Goal: Information Seeking & Learning: Learn about a topic

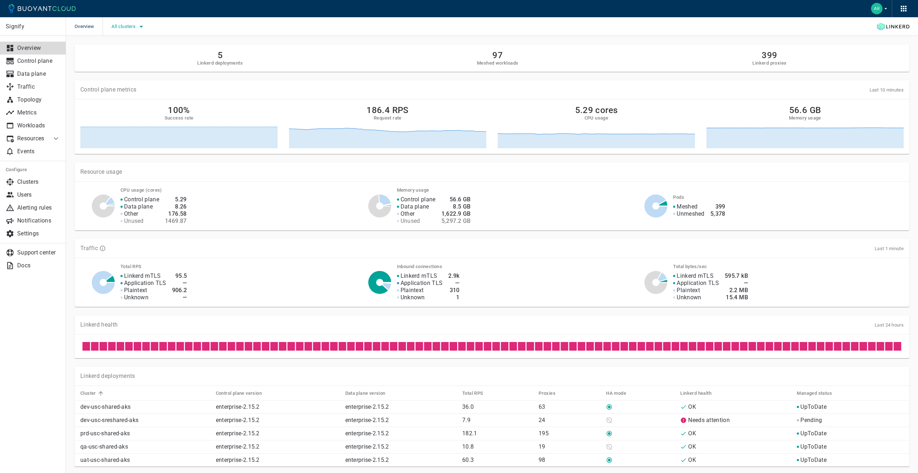
click at [140, 27] on icon "button" at bounding box center [141, 26] width 9 height 9
click at [121, 50] on input "dev-usc-sreshared-aks" at bounding box center [121, 48] width 9 height 9
checkbox input "true"
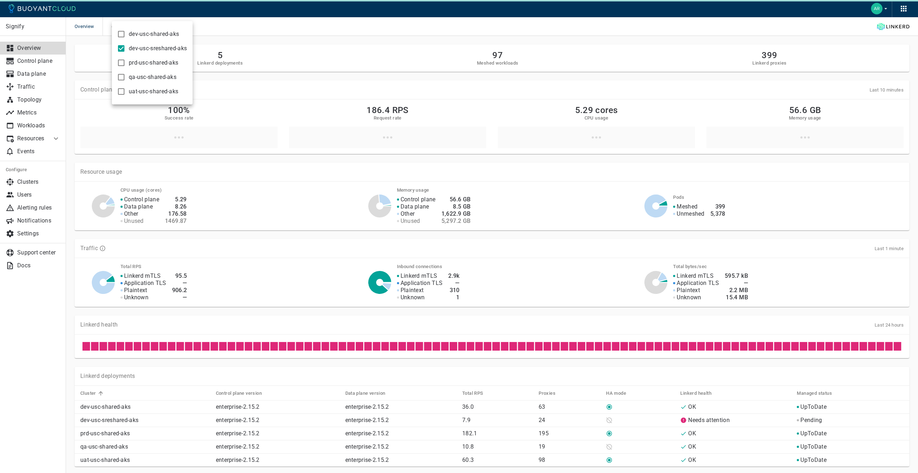
click at [232, 39] on div at bounding box center [459, 236] width 918 height 473
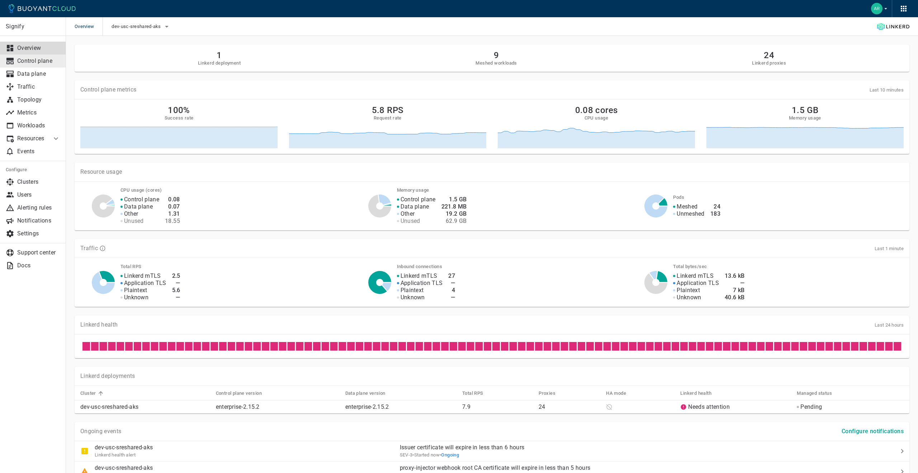
click at [34, 59] on p "Control plane" at bounding box center [38, 60] width 43 height 7
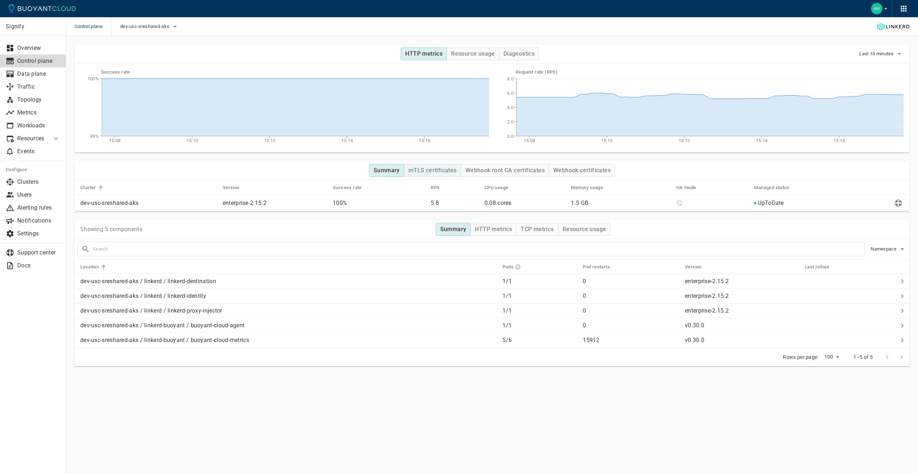
click at [452, 173] on h4 "mTLS certificates" at bounding box center [433, 170] width 48 height 7
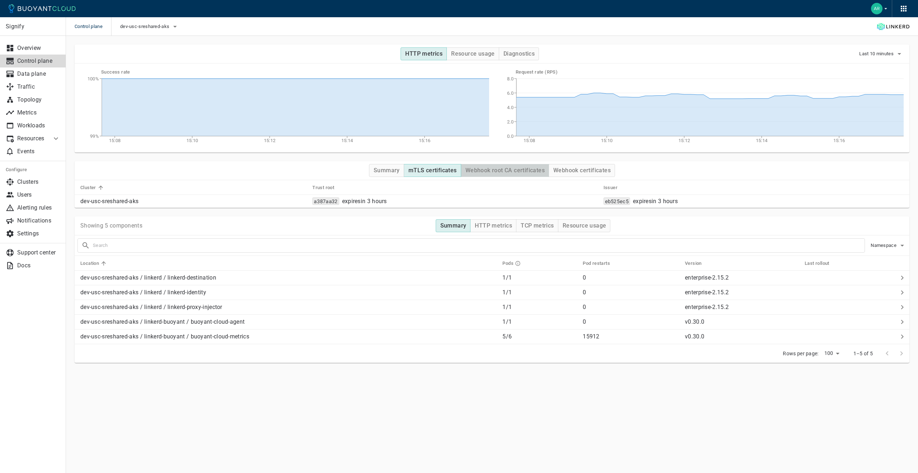
click at [483, 167] on h4 "Webhook root CA certificates" at bounding box center [505, 170] width 79 height 7
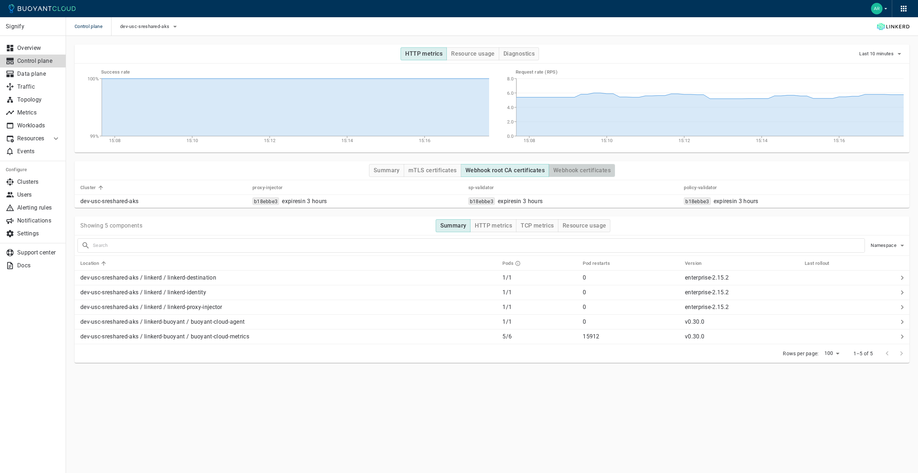
click at [580, 167] on h4 "Webhook certificates" at bounding box center [581, 170] width 57 height 7
click at [401, 171] on button "Summary" at bounding box center [386, 170] width 35 height 13
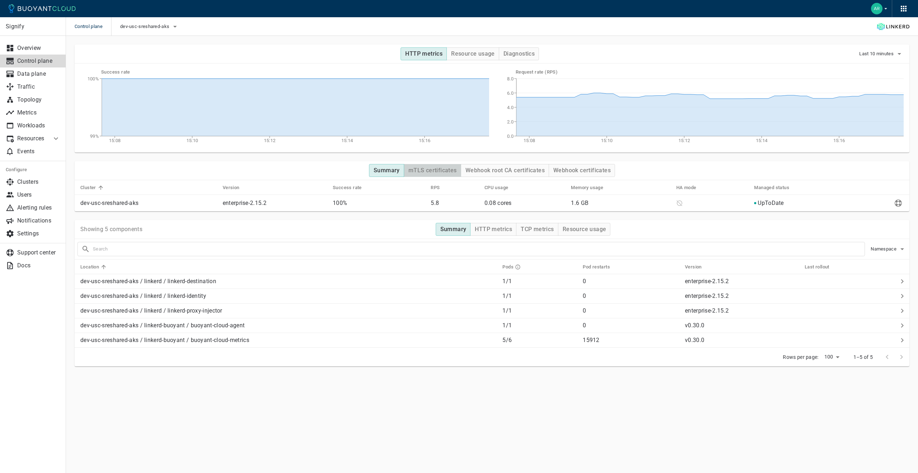
click at [429, 171] on h4 "mTLS certificates" at bounding box center [433, 170] width 48 height 7
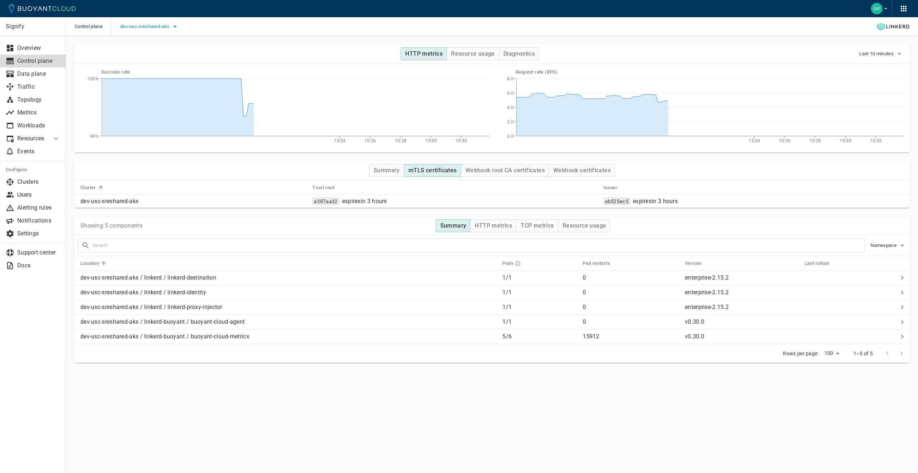
click at [147, 22] on button "dev-usc-sreshared-aks" at bounding box center [149, 26] width 59 height 11
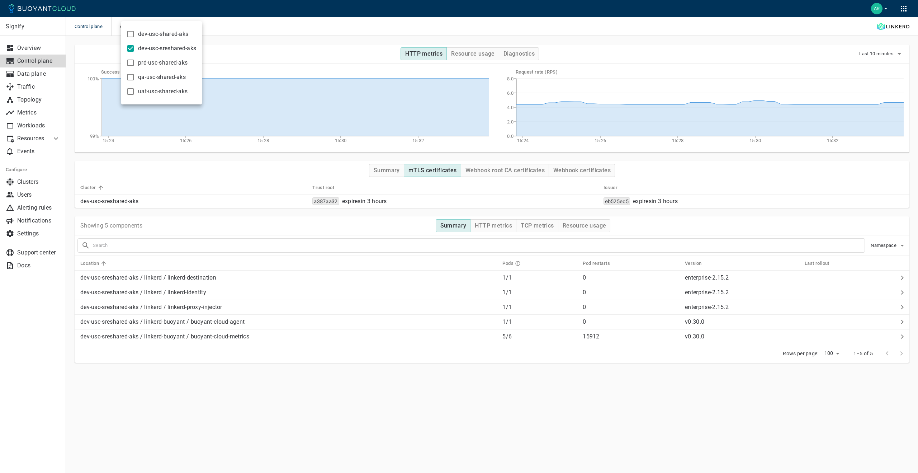
click at [129, 38] on input "dev-usc-shared-aks" at bounding box center [130, 34] width 9 height 9
checkbox input "true"
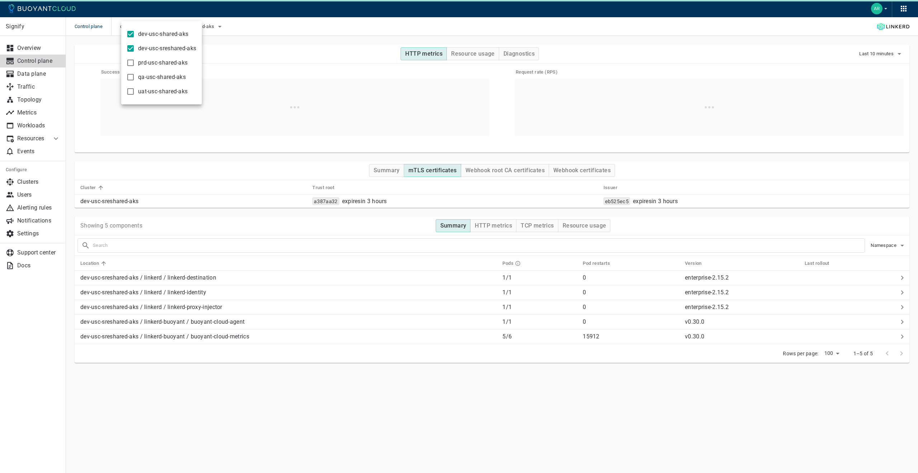
click at [131, 48] on input "dev-usc-sreshared-aks" at bounding box center [130, 48] width 9 height 9
checkbox input "false"
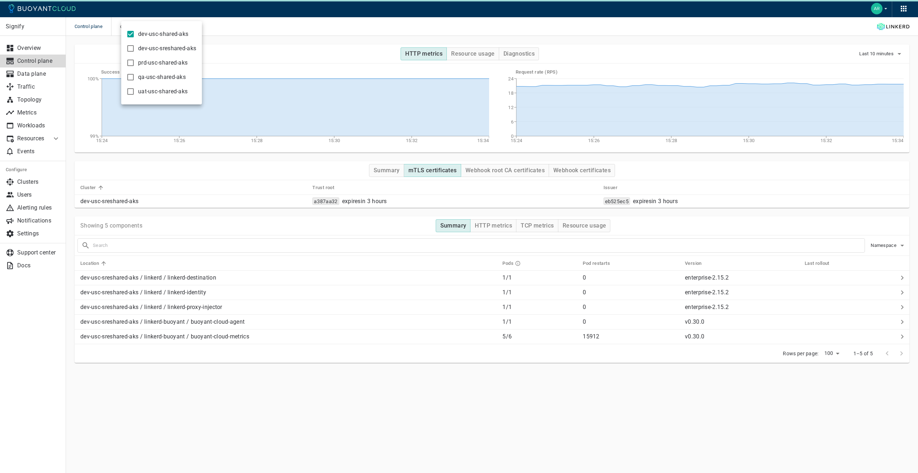
click at [371, 167] on div at bounding box center [459, 236] width 918 height 473
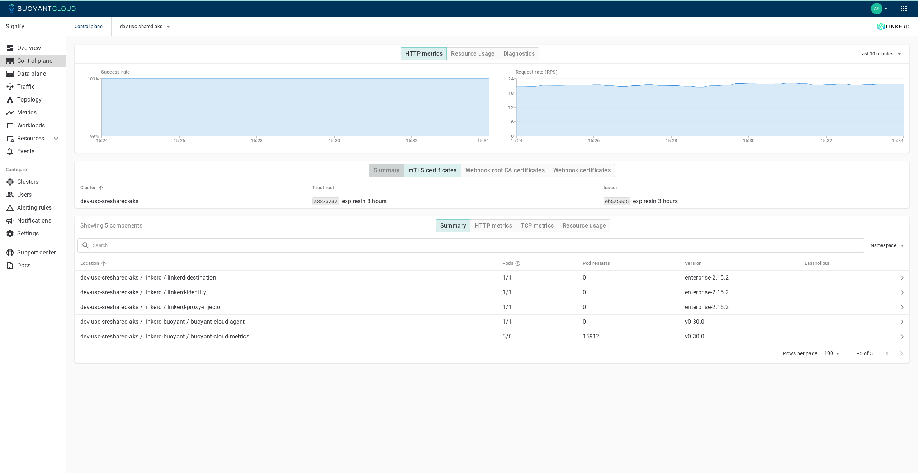
click at [375, 169] on h4 "Summary" at bounding box center [387, 170] width 26 height 7
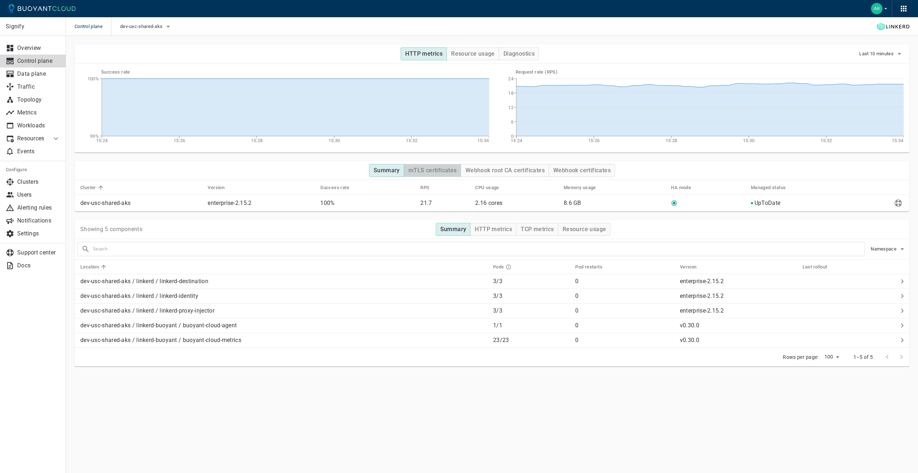
click at [412, 169] on h4 "mTLS certificates" at bounding box center [433, 170] width 48 height 7
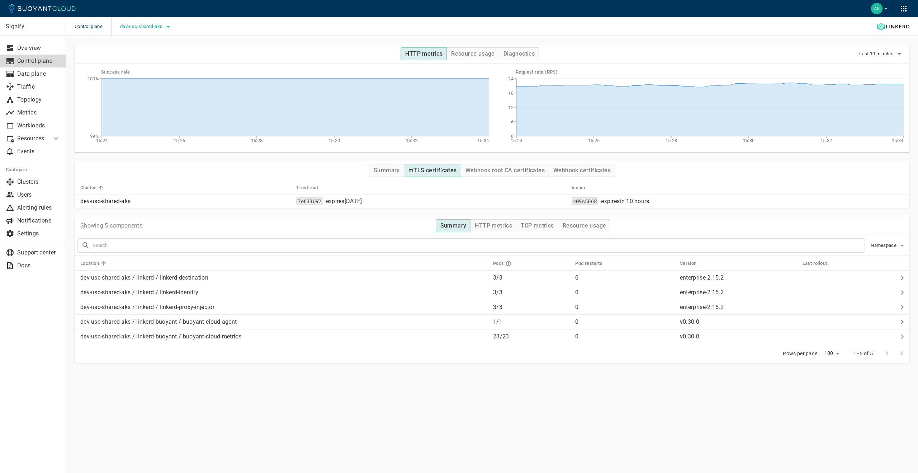
click at [161, 24] on span "dev-usc-shared-aks" at bounding box center [142, 27] width 44 height 6
click at [131, 36] on input "dev-usc-shared-aks" at bounding box center [130, 34] width 9 height 9
checkbox input "false"
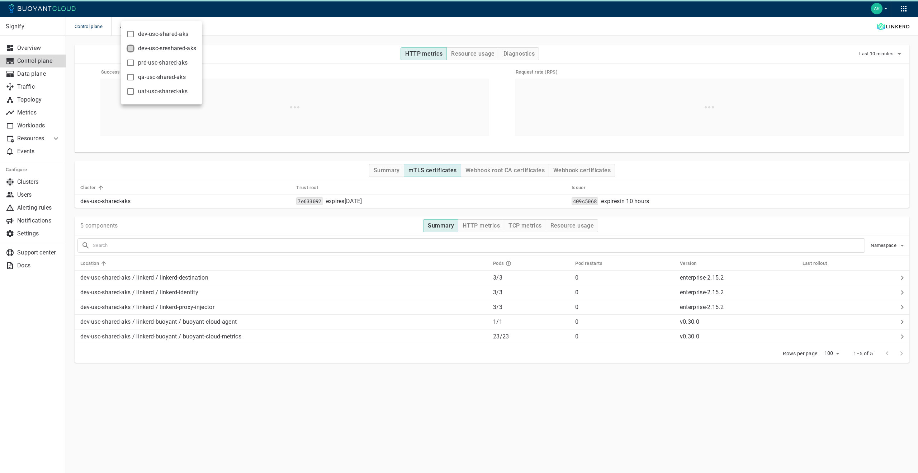
click at [130, 47] on input "dev-usc-sreshared-aks" at bounding box center [130, 48] width 9 height 9
checkbox input "true"
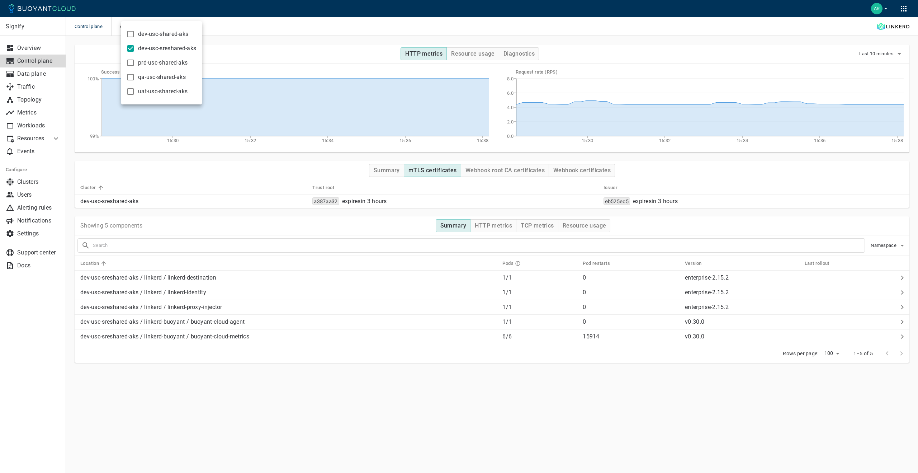
click at [268, 40] on div at bounding box center [459, 236] width 918 height 473
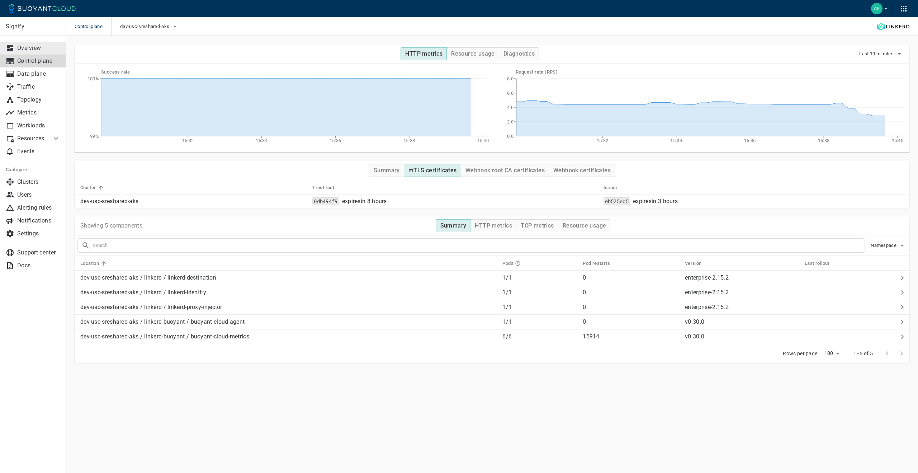
click at [26, 47] on p "Overview" at bounding box center [38, 47] width 43 height 7
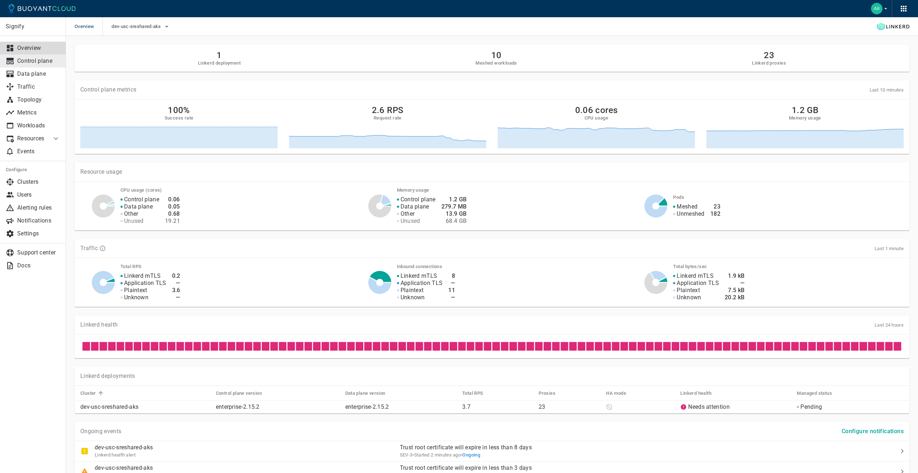
click at [42, 63] on p "Control plane" at bounding box center [38, 60] width 43 height 7
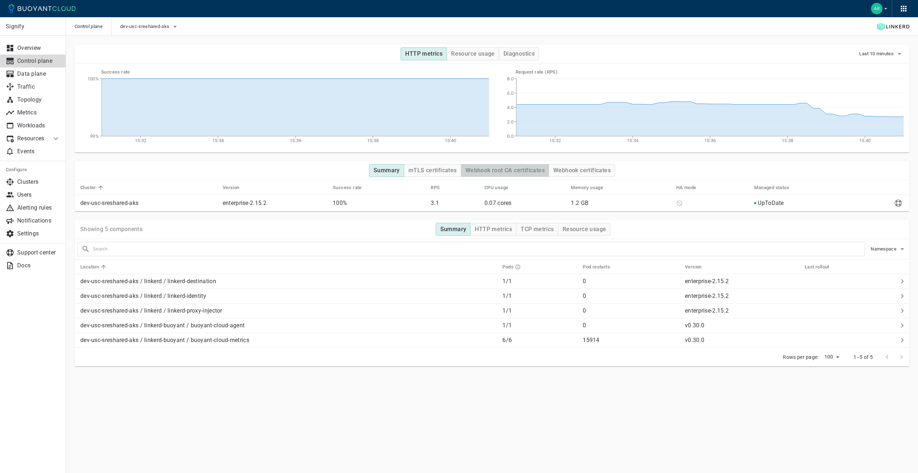
click at [482, 168] on h4 "Webhook root CA certificates" at bounding box center [505, 170] width 79 height 7
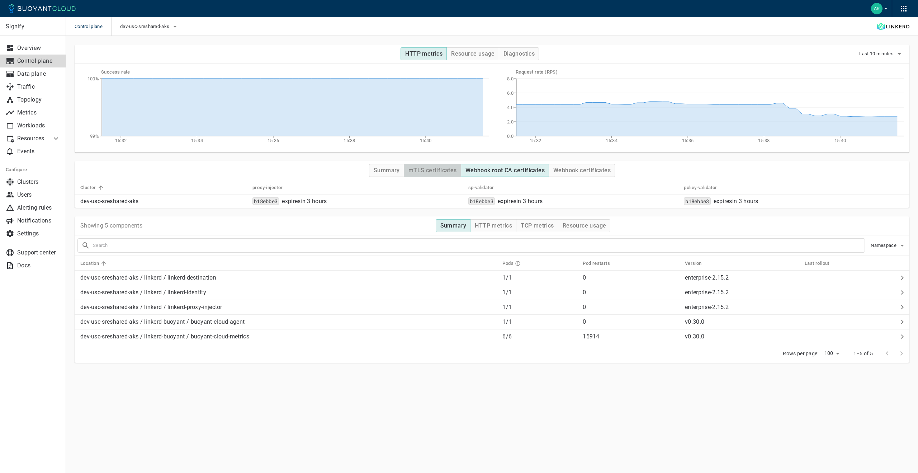
click at [434, 168] on h4 "mTLS certificates" at bounding box center [433, 170] width 48 height 7
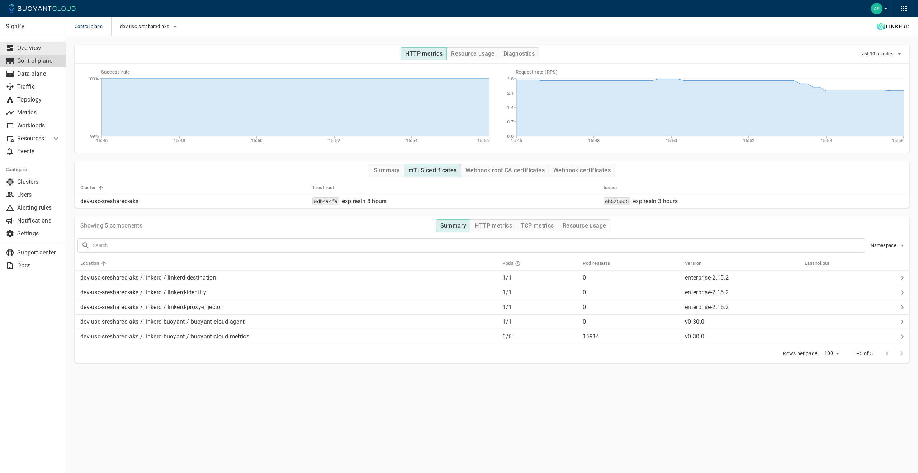
click at [41, 52] on link "Overview" at bounding box center [33, 48] width 66 height 13
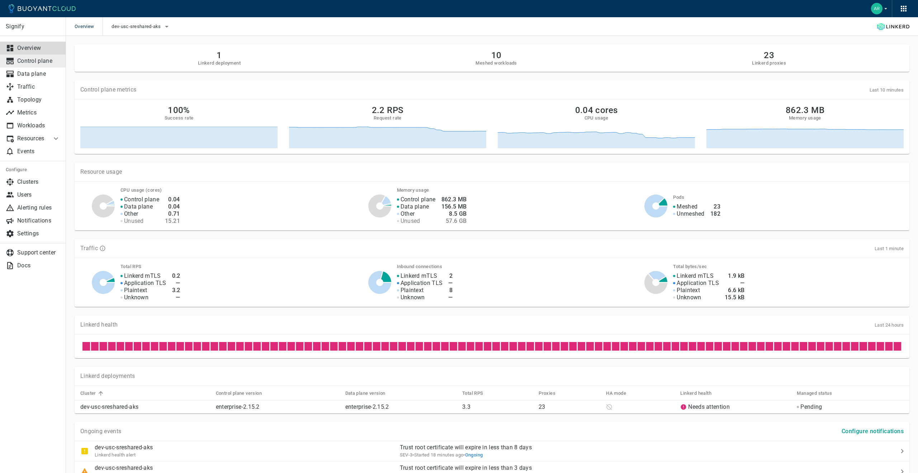
click at [52, 63] on p "Control plane" at bounding box center [38, 60] width 43 height 7
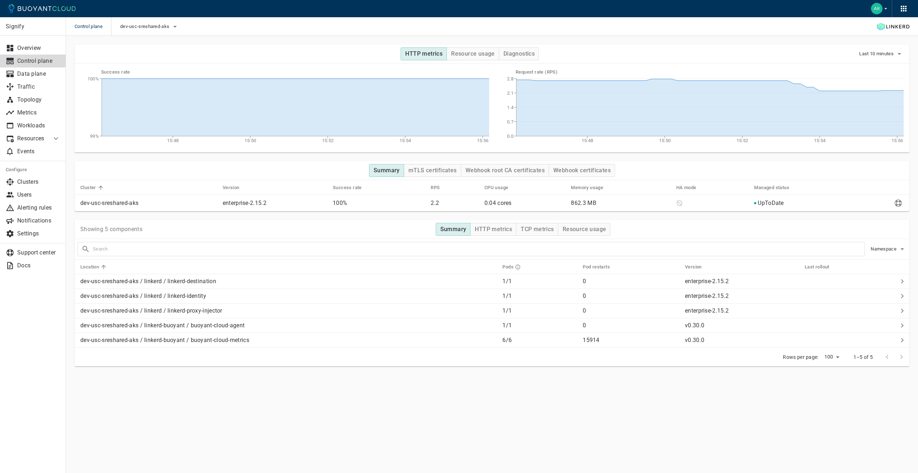
click at [53, 63] on p "Control plane" at bounding box center [38, 60] width 43 height 7
click at [417, 171] on h4 "mTLS certificates" at bounding box center [433, 170] width 48 height 7
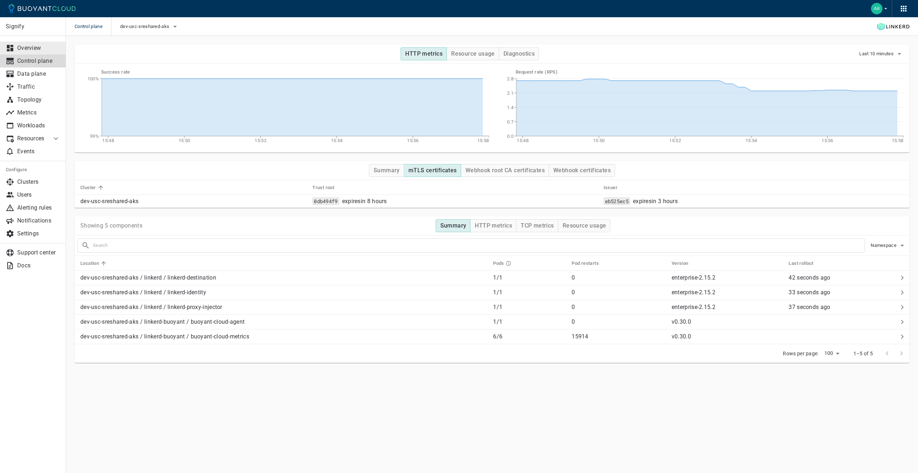
click at [37, 48] on p "Overview" at bounding box center [38, 47] width 43 height 7
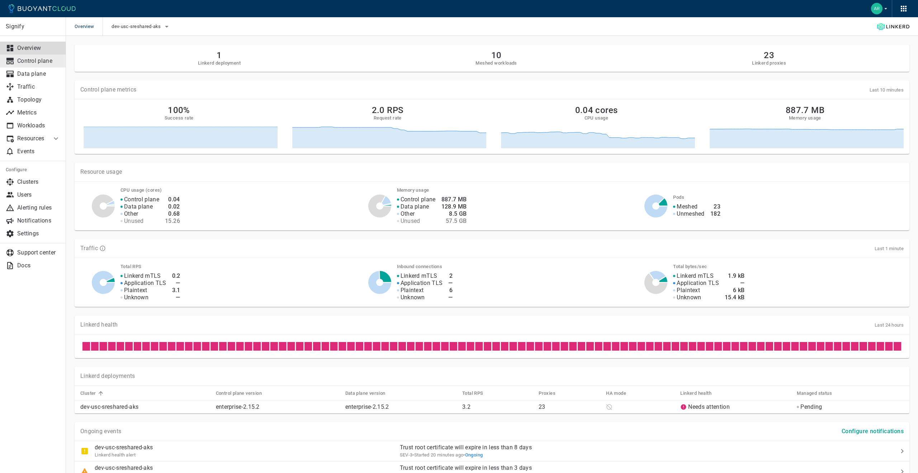
click at [37, 57] on p "Control plane" at bounding box center [38, 60] width 43 height 7
